Goal: Task Accomplishment & Management: Manage account settings

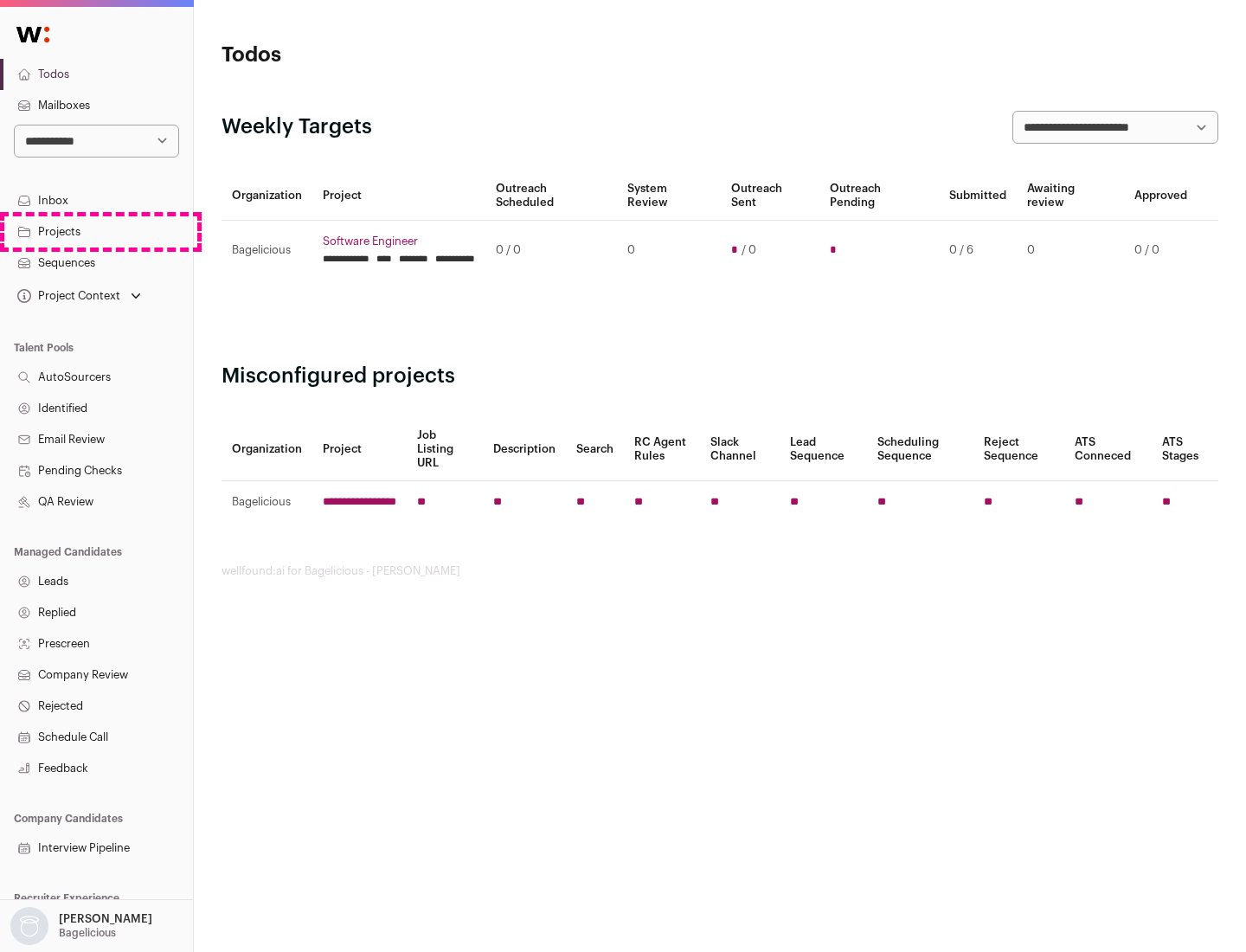
click at [96, 231] on link "Projects" at bounding box center [96, 232] width 193 height 31
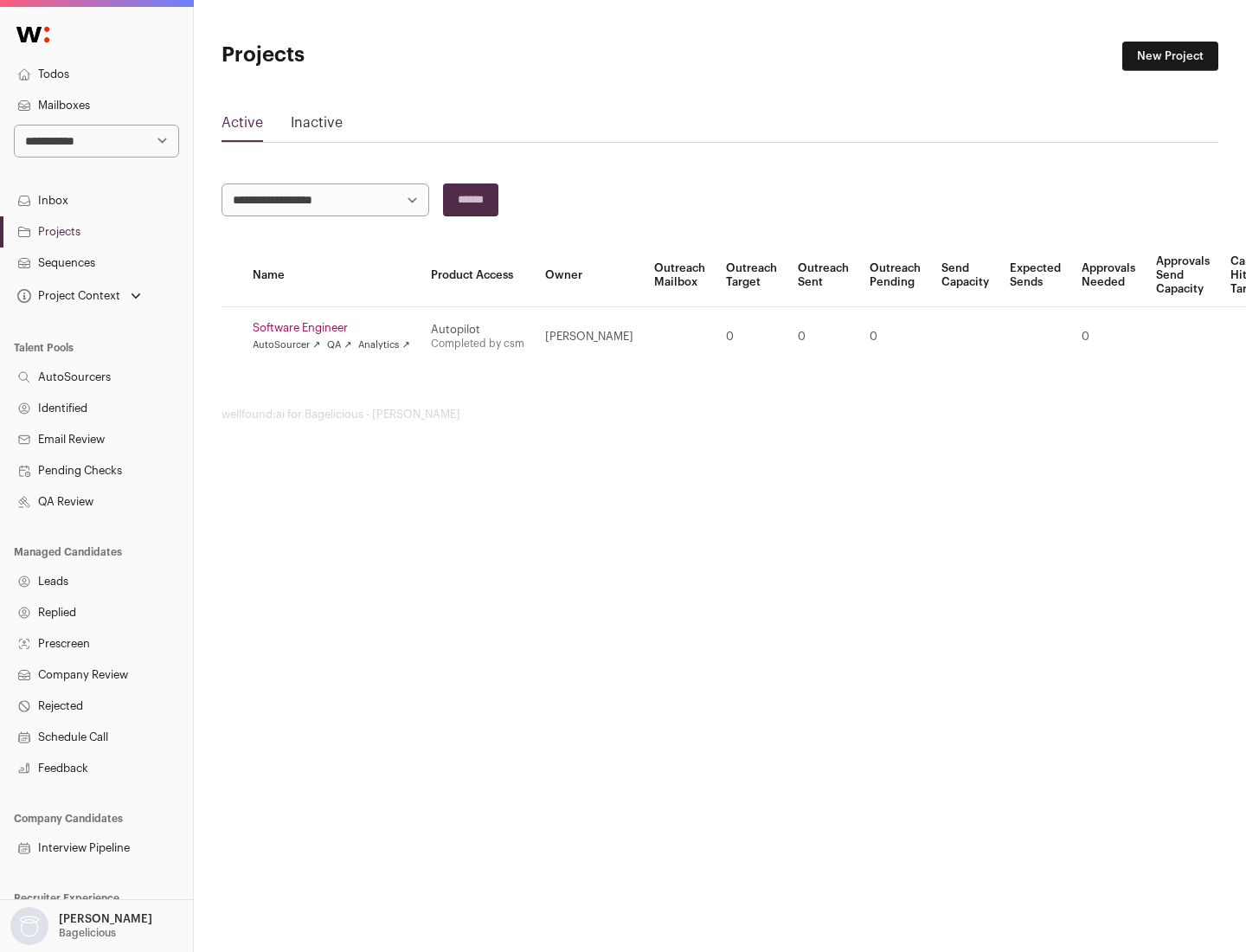
click at [337, 328] on link "Software Engineer" at bounding box center [331, 327] width 157 height 14
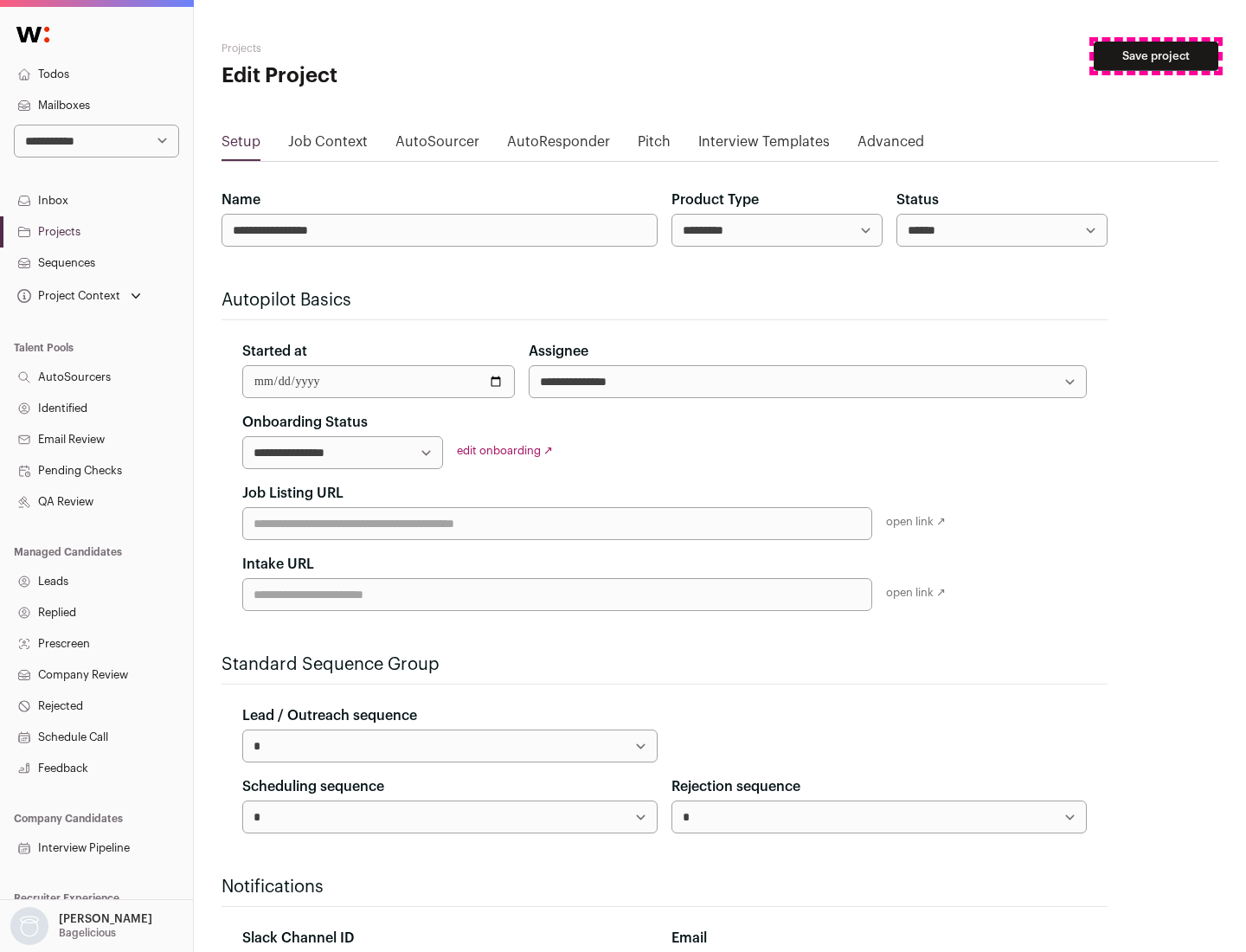
click at [1156, 56] on button "Save project" at bounding box center [1155, 56] width 124 height 29
